Goal: Information Seeking & Learning: Learn about a topic

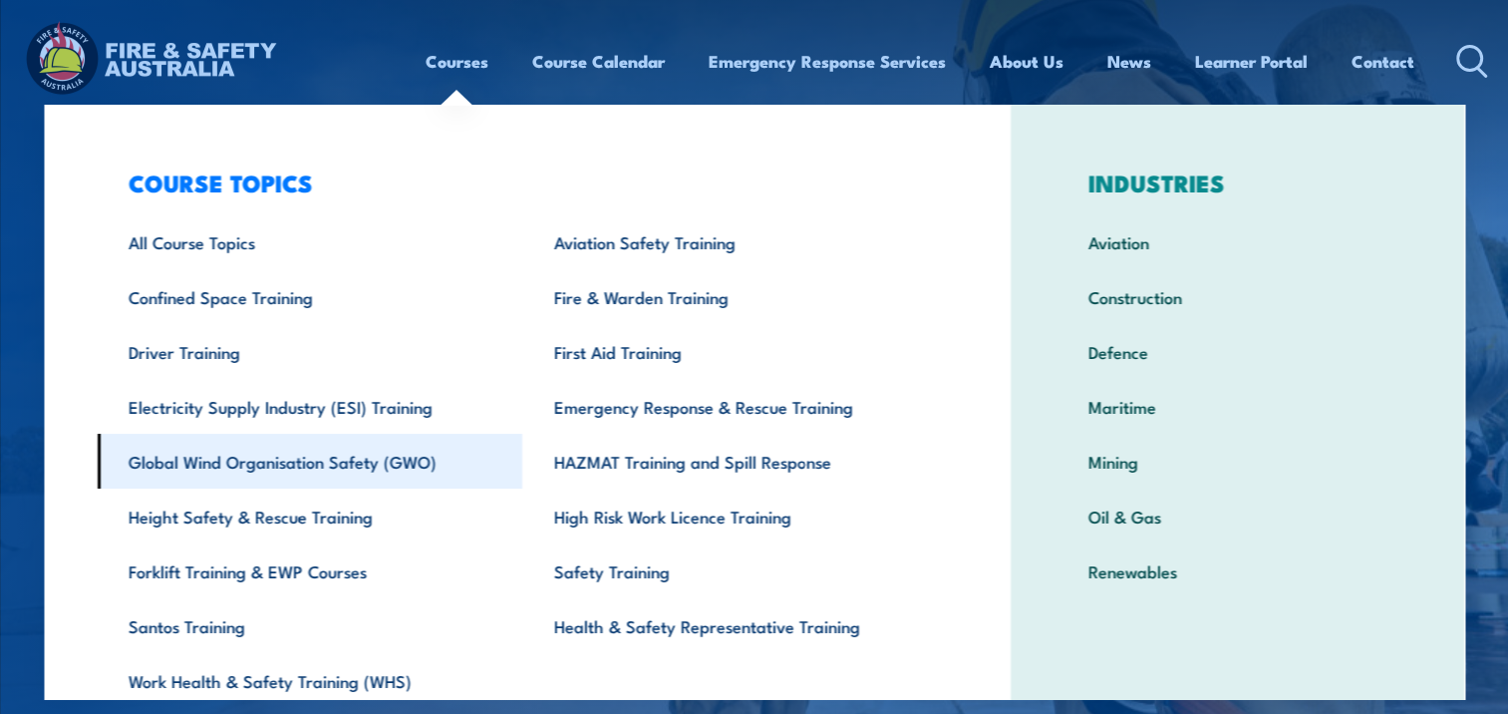
click at [237, 462] on link "Global Wind Organisation Safety (GWO)" at bounding box center [310, 460] width 426 height 55
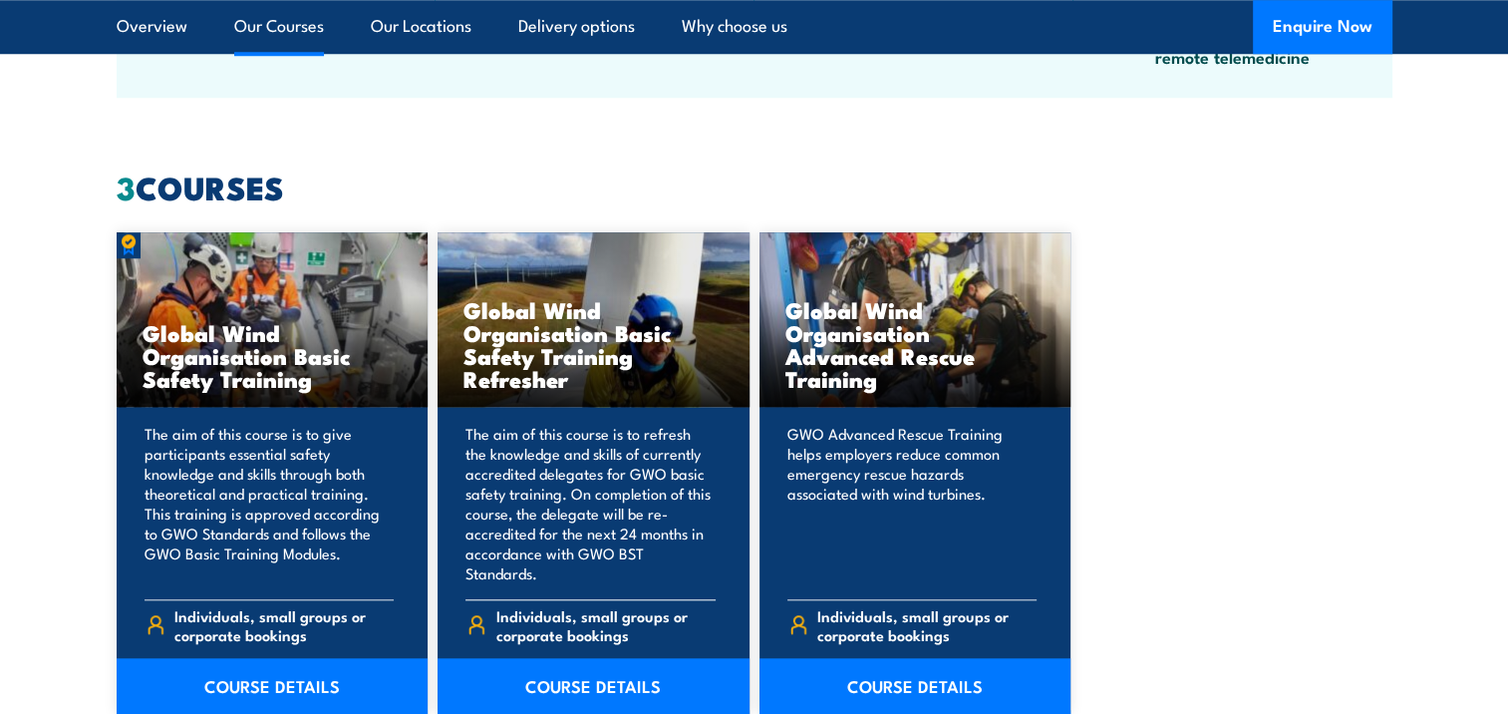
scroll to position [1794, 0]
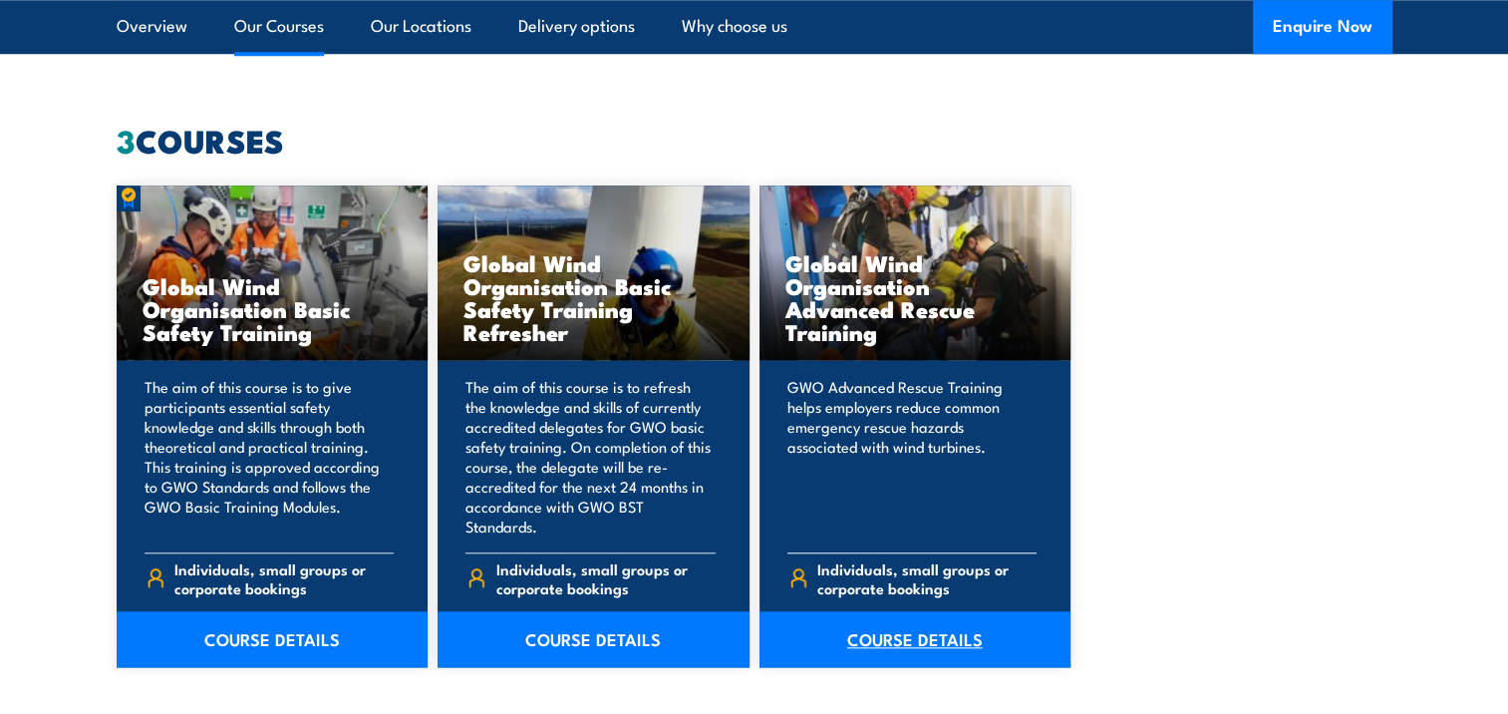
click at [913, 614] on link "COURSE DETAILS" at bounding box center [915, 639] width 312 height 56
